Goal: Task Accomplishment & Management: Manage account settings

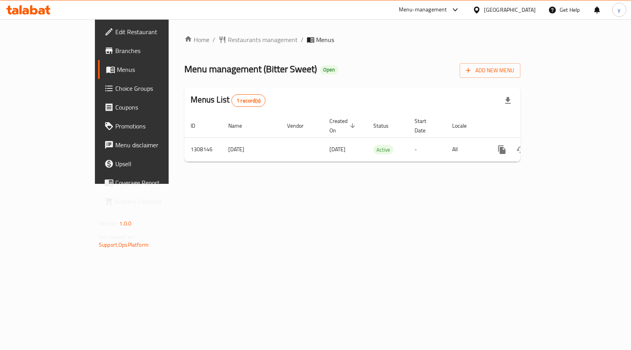
click at [98, 82] on link "Choice Groups" at bounding box center [149, 88] width 102 height 19
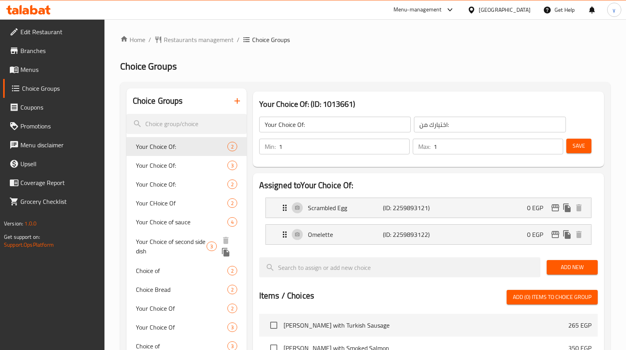
click at [186, 240] on span "Your Choice of second side dish" at bounding box center [171, 246] width 71 height 19
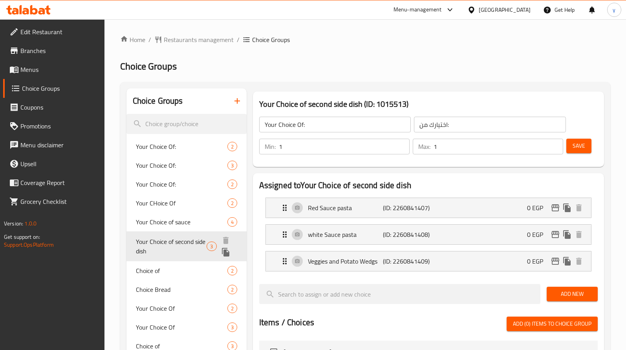
type input "Your Choice of second side dish"
type input "اختيارك للطبق الجانبي الثاني"
click at [186, 240] on span "Your Choice of second side dish" at bounding box center [171, 246] width 71 height 19
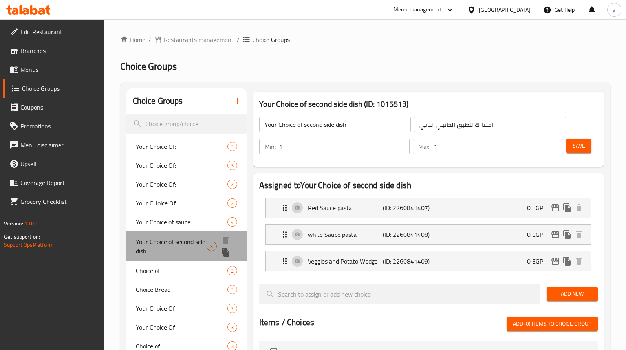
click at [186, 240] on span "Your Choice of second side dish" at bounding box center [171, 246] width 71 height 19
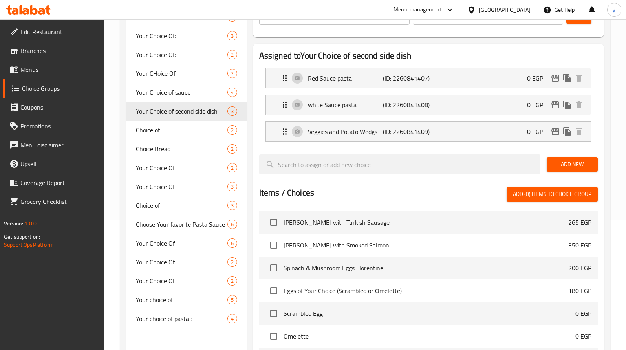
scroll to position [127, 0]
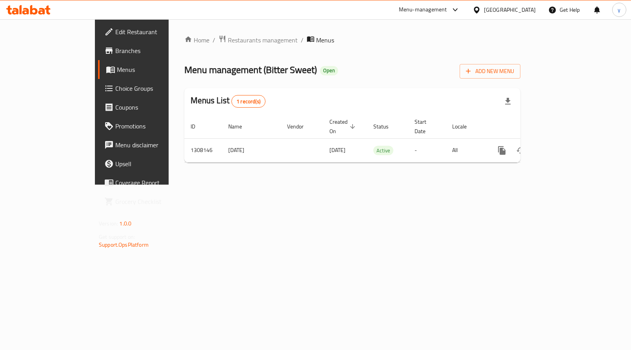
click at [115, 86] on span "Choice Groups" at bounding box center [154, 88] width 79 height 9
